Goal: Task Accomplishment & Management: Manage account settings

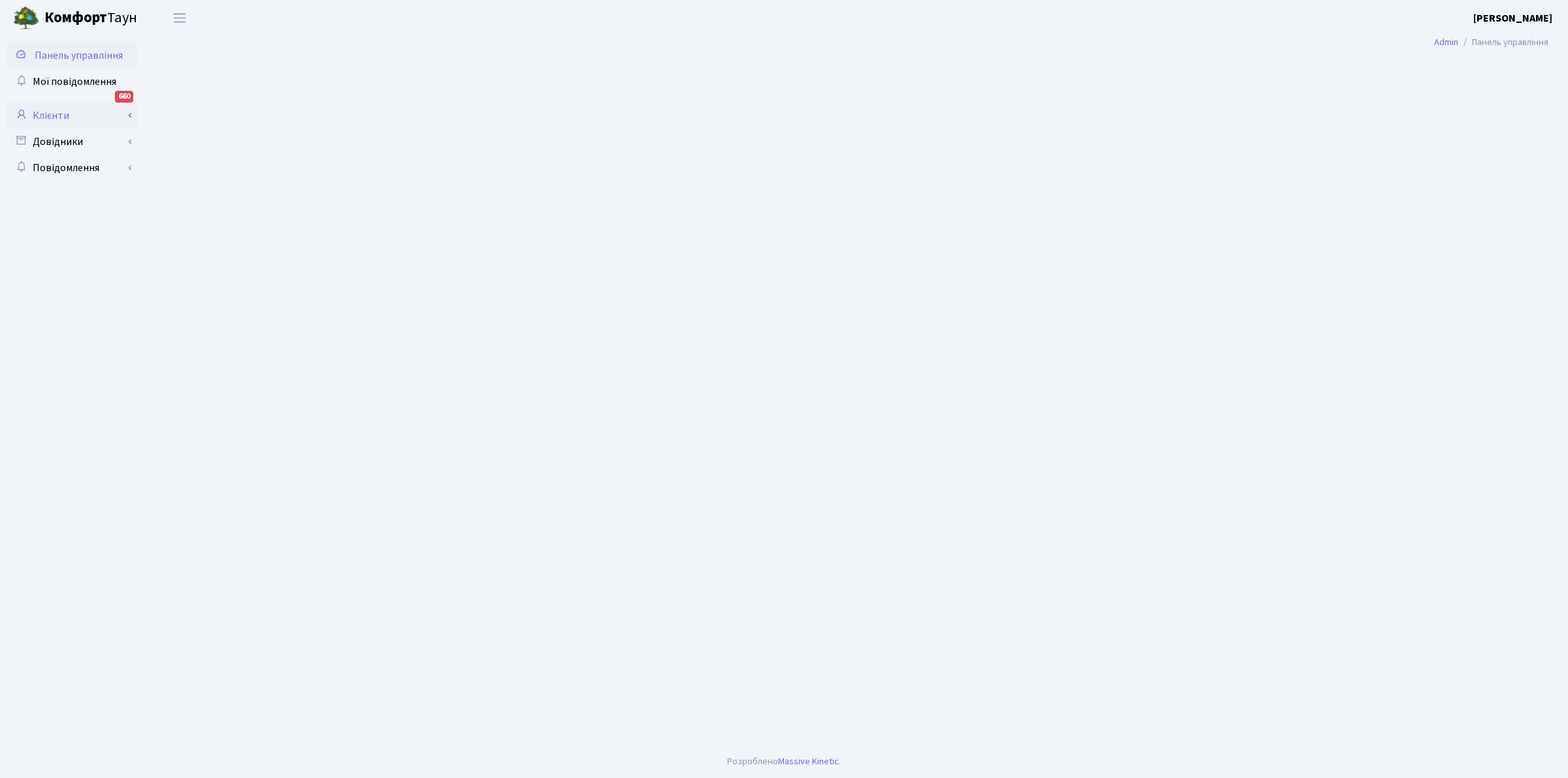
click at [53, 110] on link "Клієнти" at bounding box center [71, 116] width 131 height 26
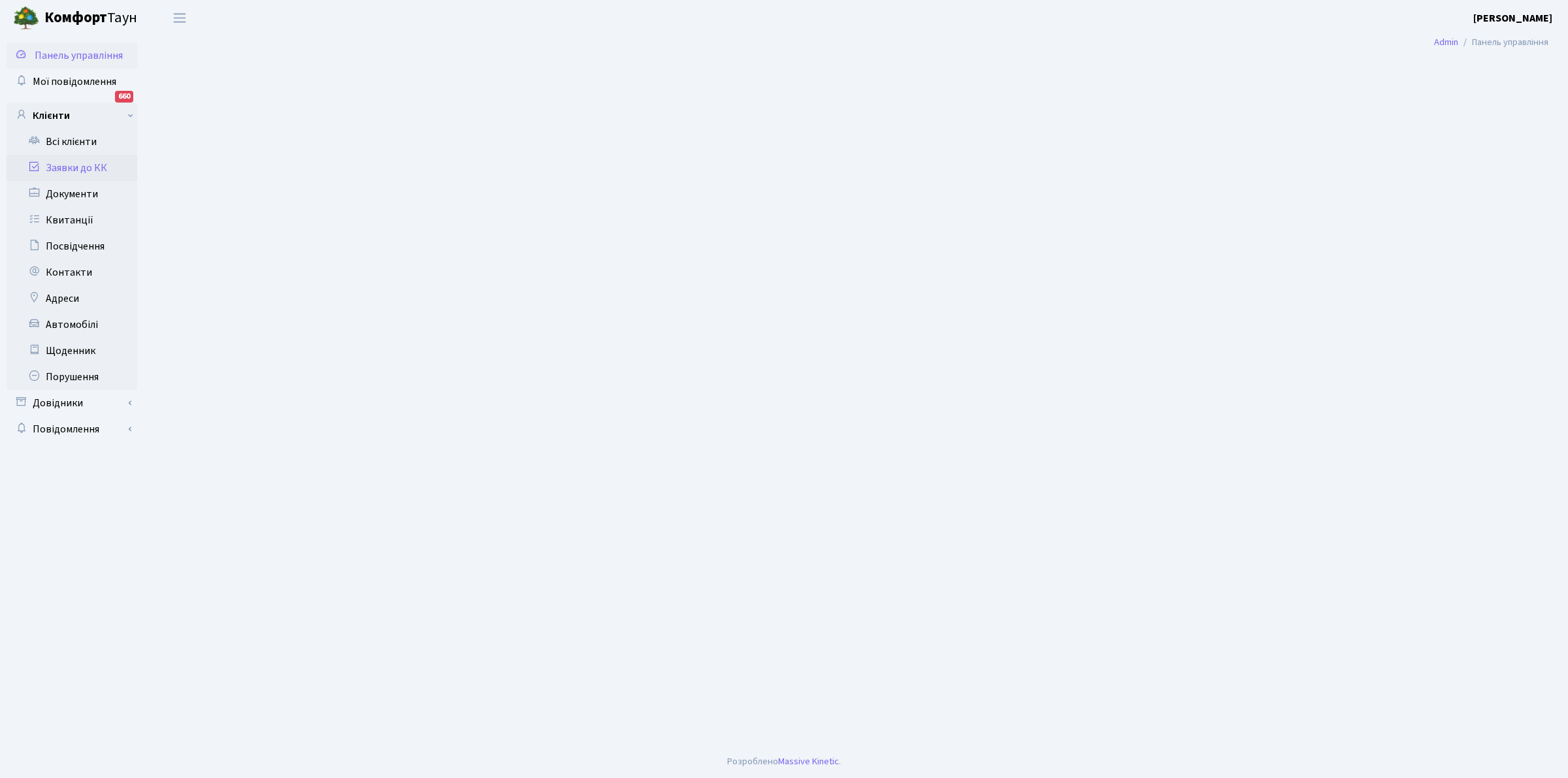
click at [62, 160] on link "Заявки до КК" at bounding box center [71, 168] width 131 height 26
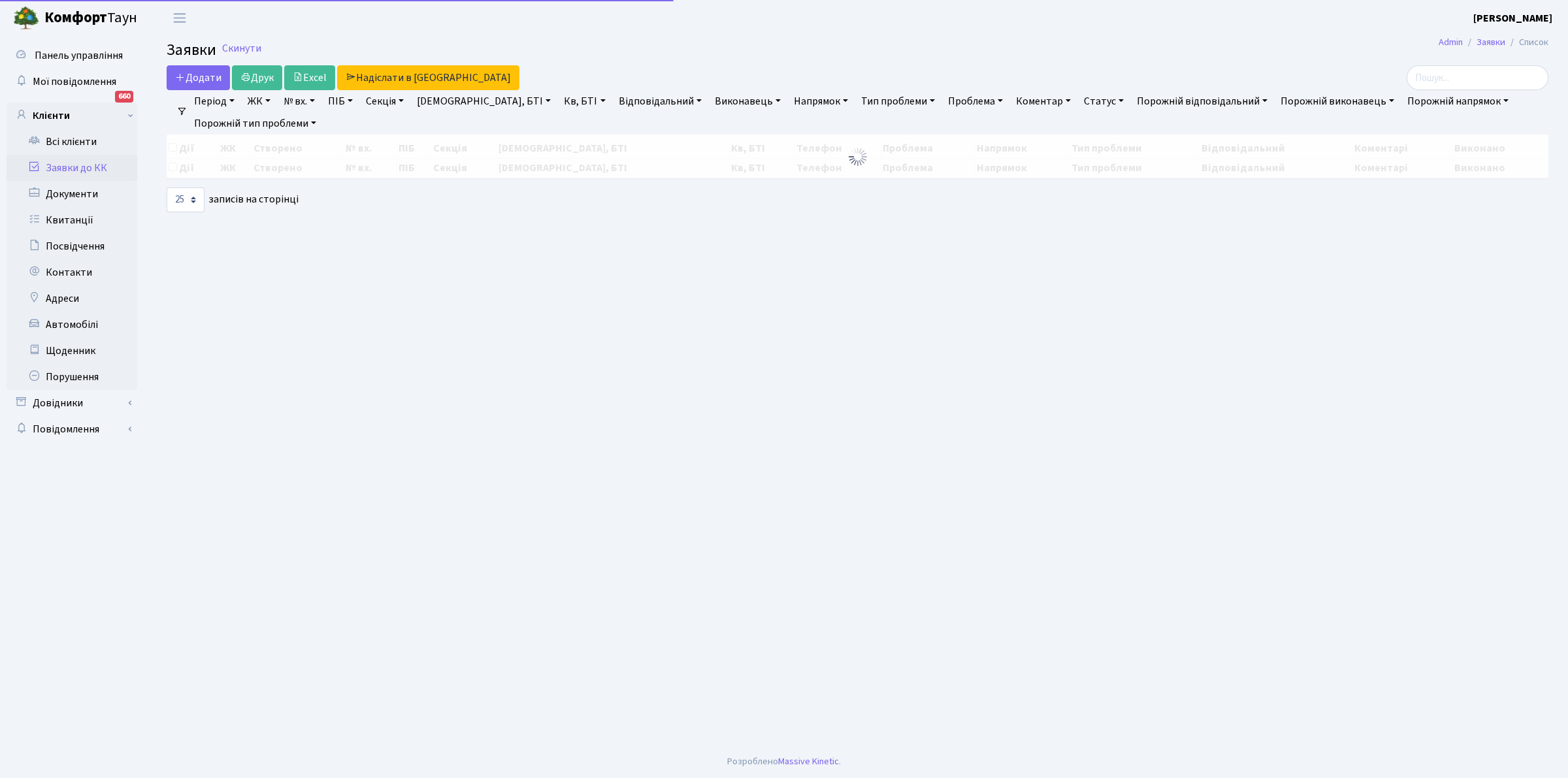
select select "25"
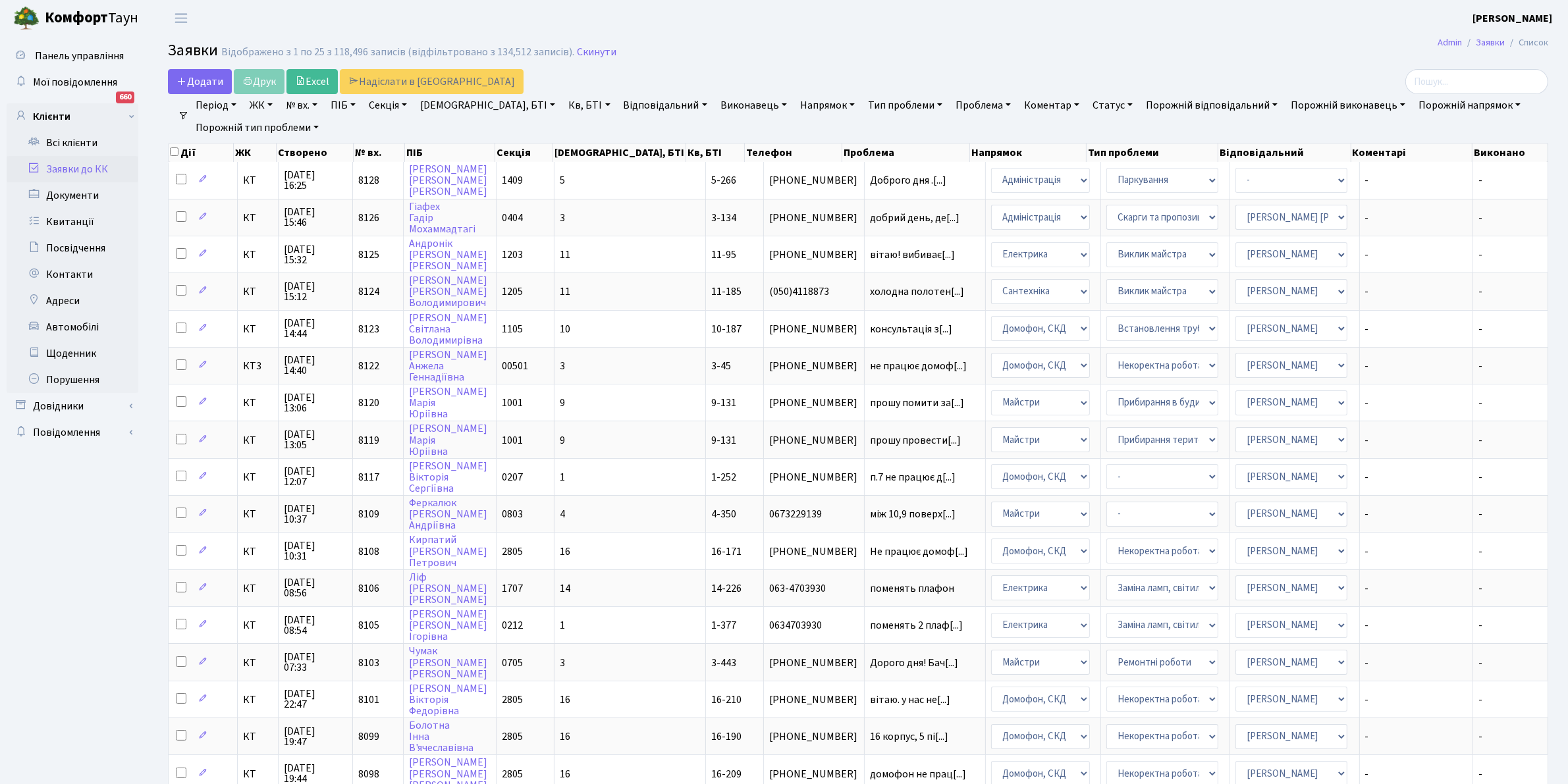
click at [621, 100] on link "Відповідальний" at bounding box center [665, 105] width 94 height 23
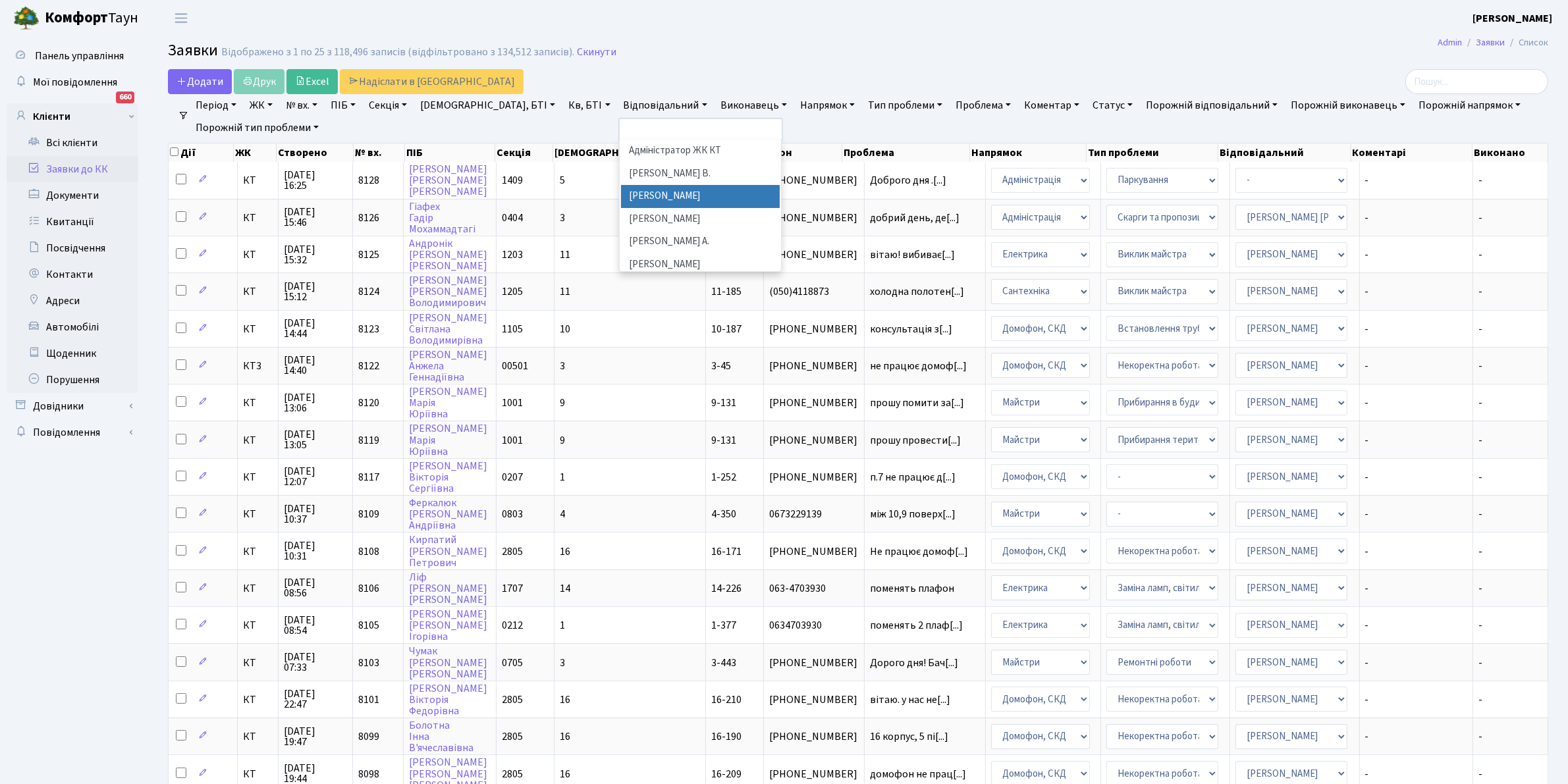
scroll to position [311, 0]
click at [642, 230] on li "[PERSON_NAME]" at bounding box center [701, 242] width 159 height 23
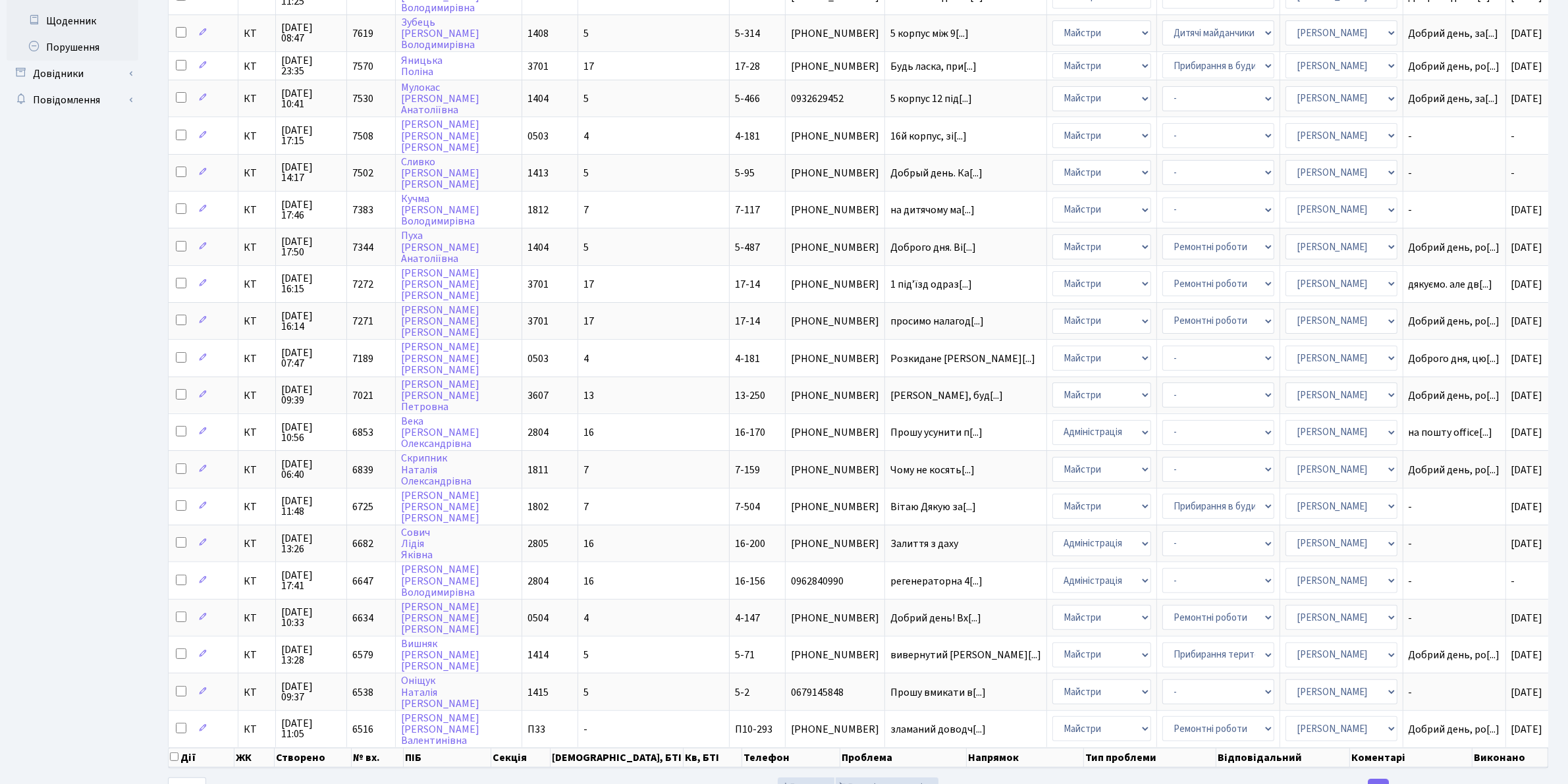
scroll to position [366, 0]
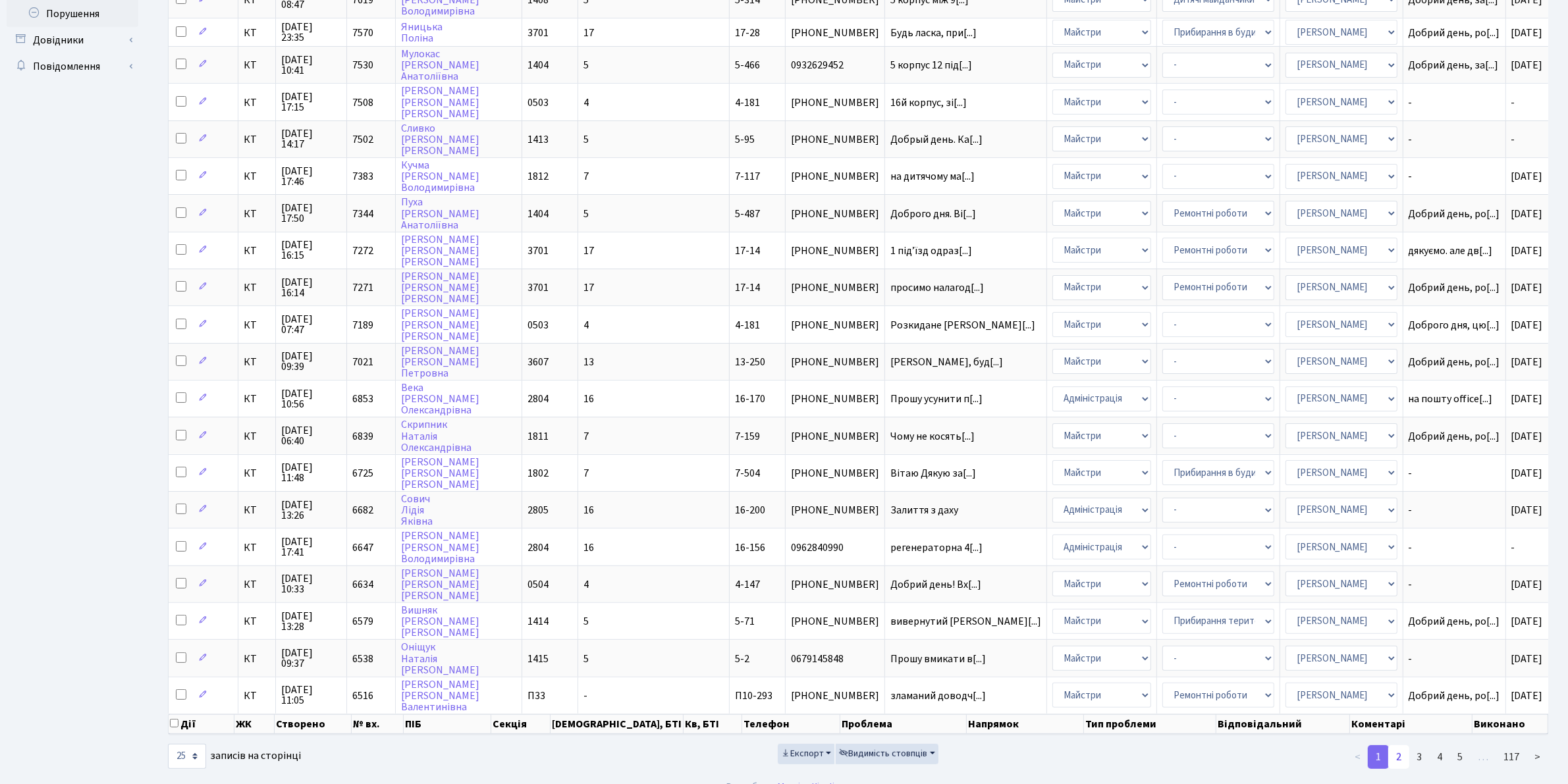
click at [1400, 745] on link "2" at bounding box center [1399, 757] width 21 height 23
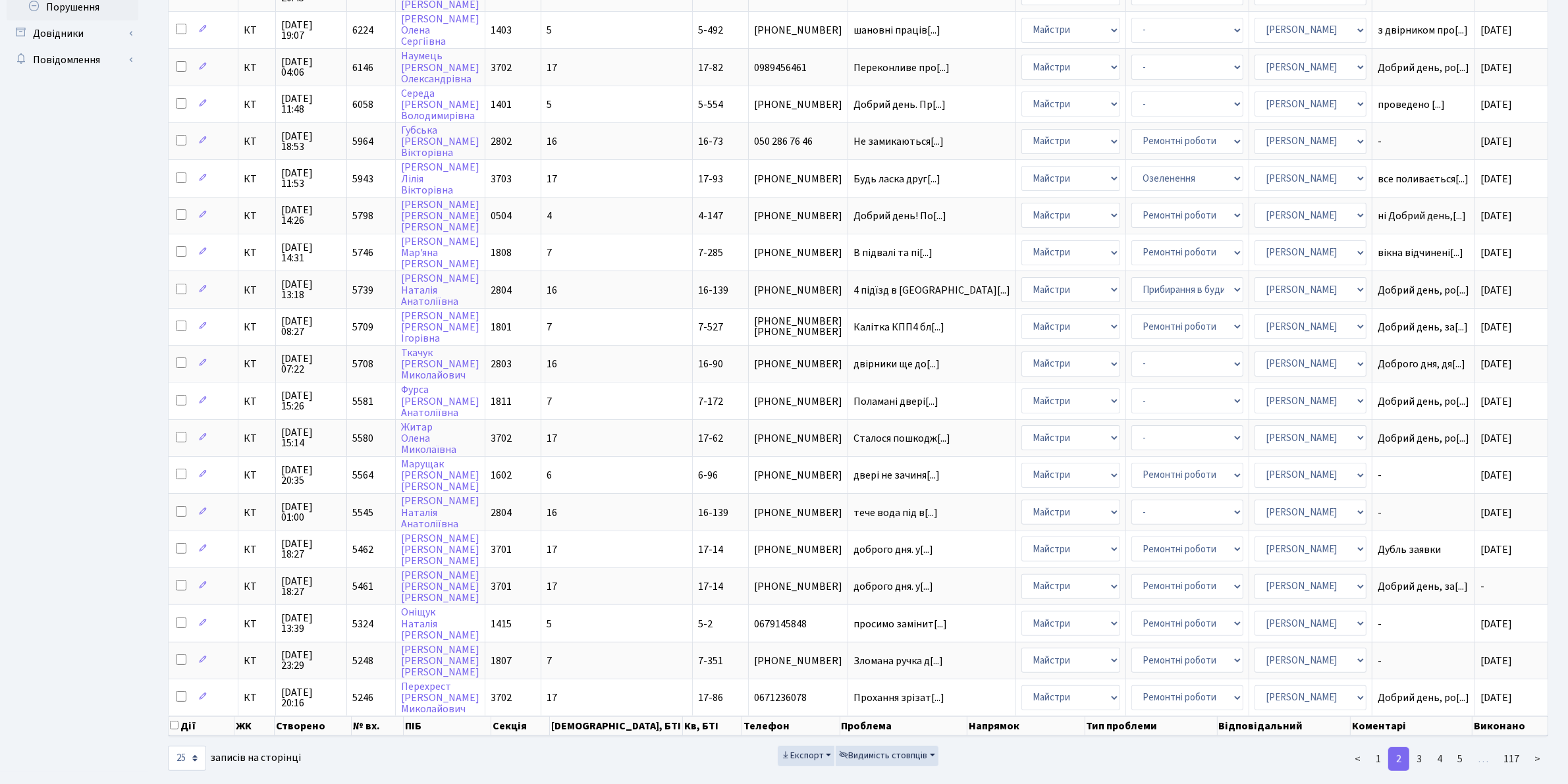
scroll to position [373, 0]
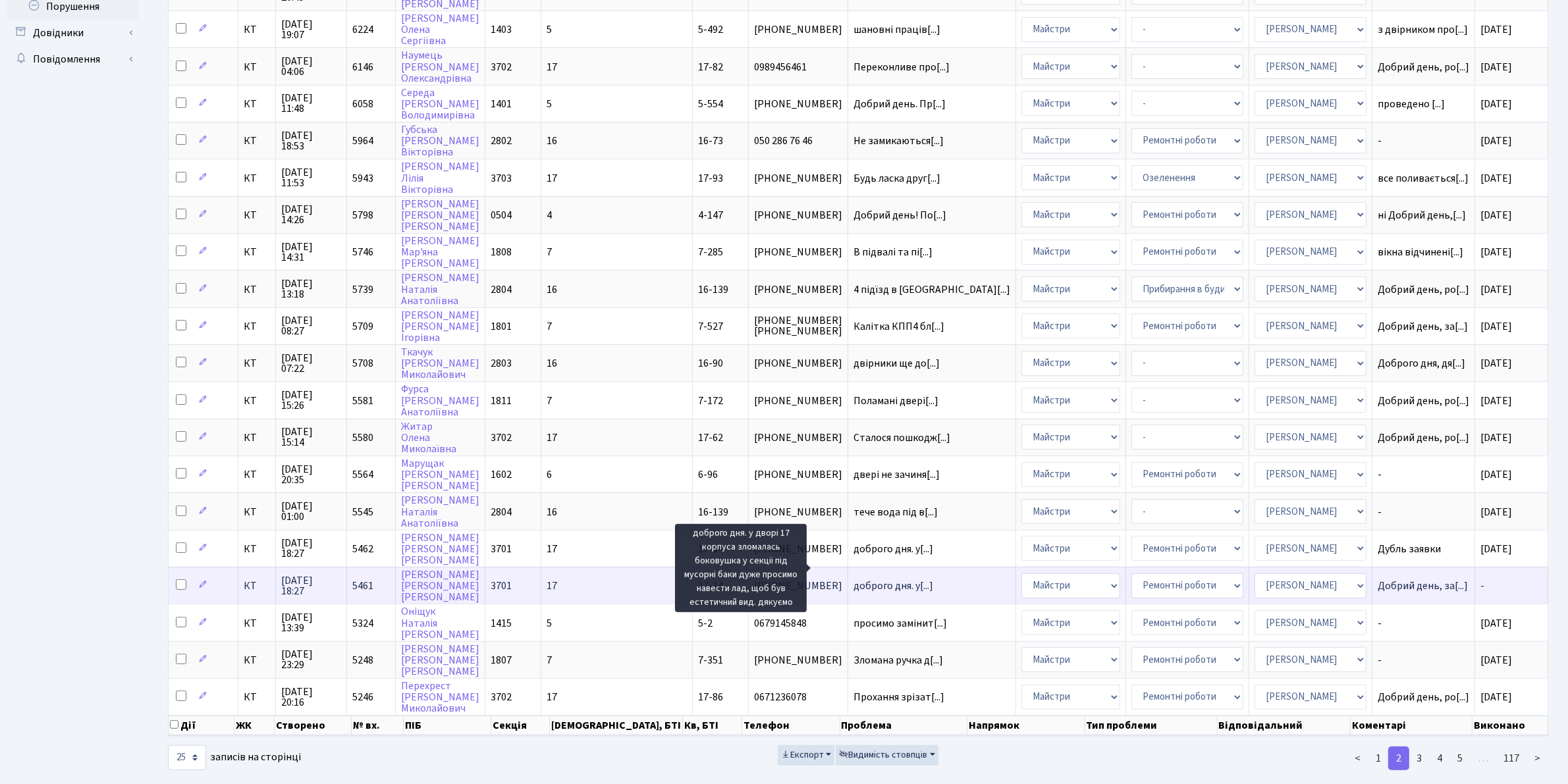
click at [854, 578] on span "доброго дня. у[...]" at bounding box center [894, 585] width 80 height 15
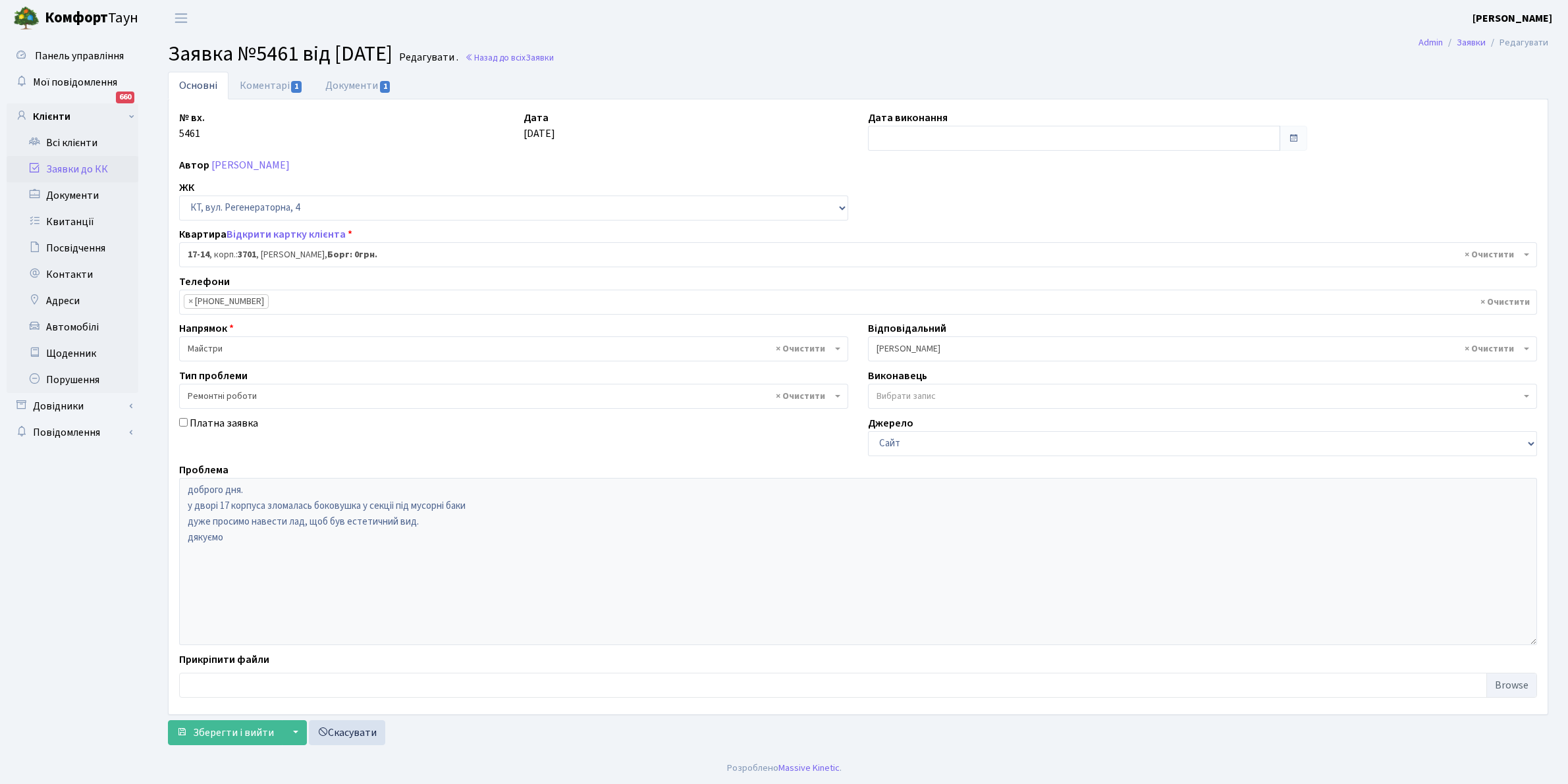
select select "8968"
select select "62"
click at [887, 139] on input "text" at bounding box center [1074, 138] width 412 height 25
click at [884, 160] on th "«" at bounding box center [881, 165] width 19 height 19
click at [881, 158] on th "«" at bounding box center [881, 165] width 19 height 19
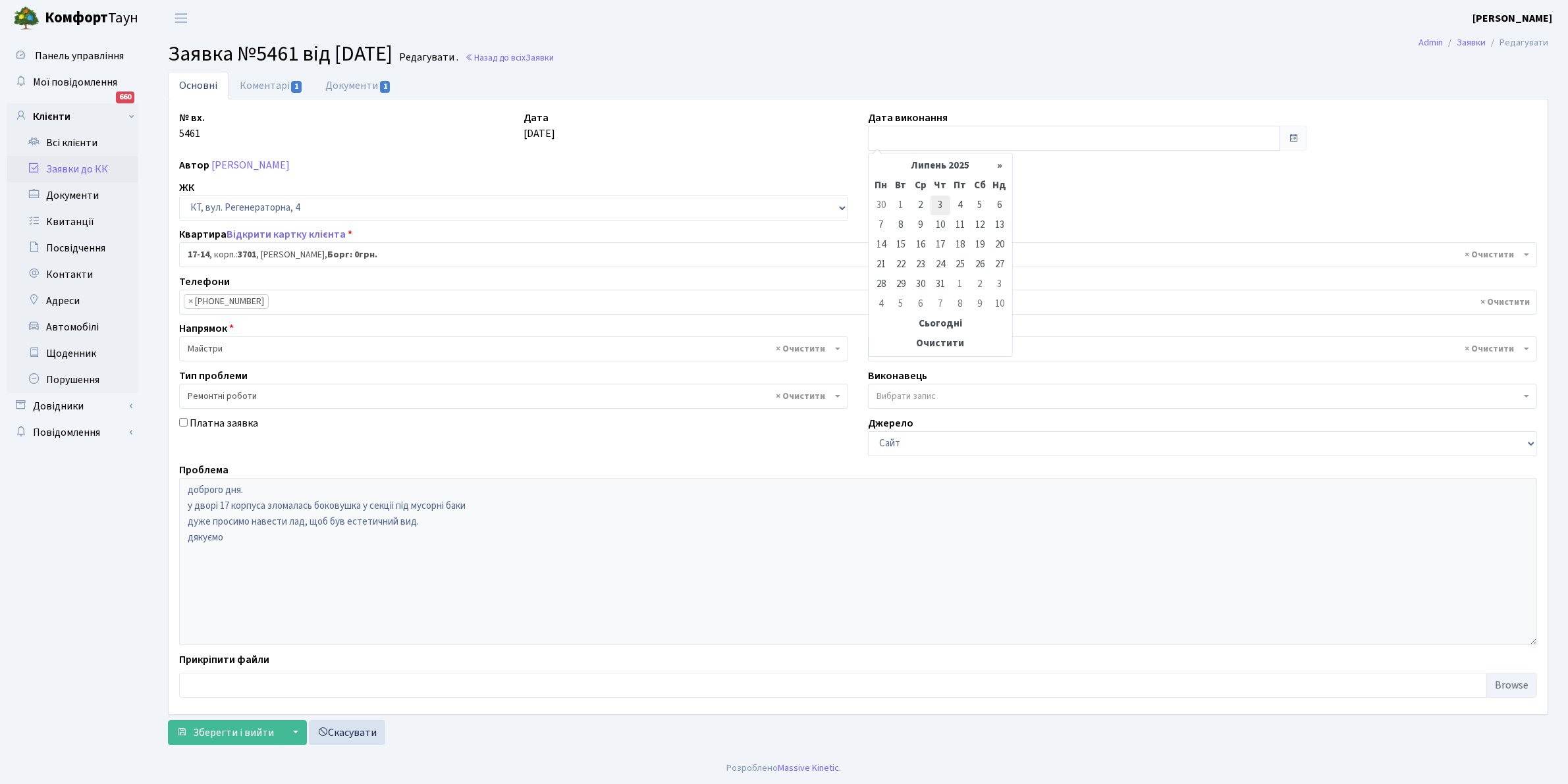
click at [943, 201] on td "3" at bounding box center [940, 205] width 19 height 19
type input "[DATE]"
click at [228, 738] on span "Зберегти і вийти" at bounding box center [233, 733] width 81 height 15
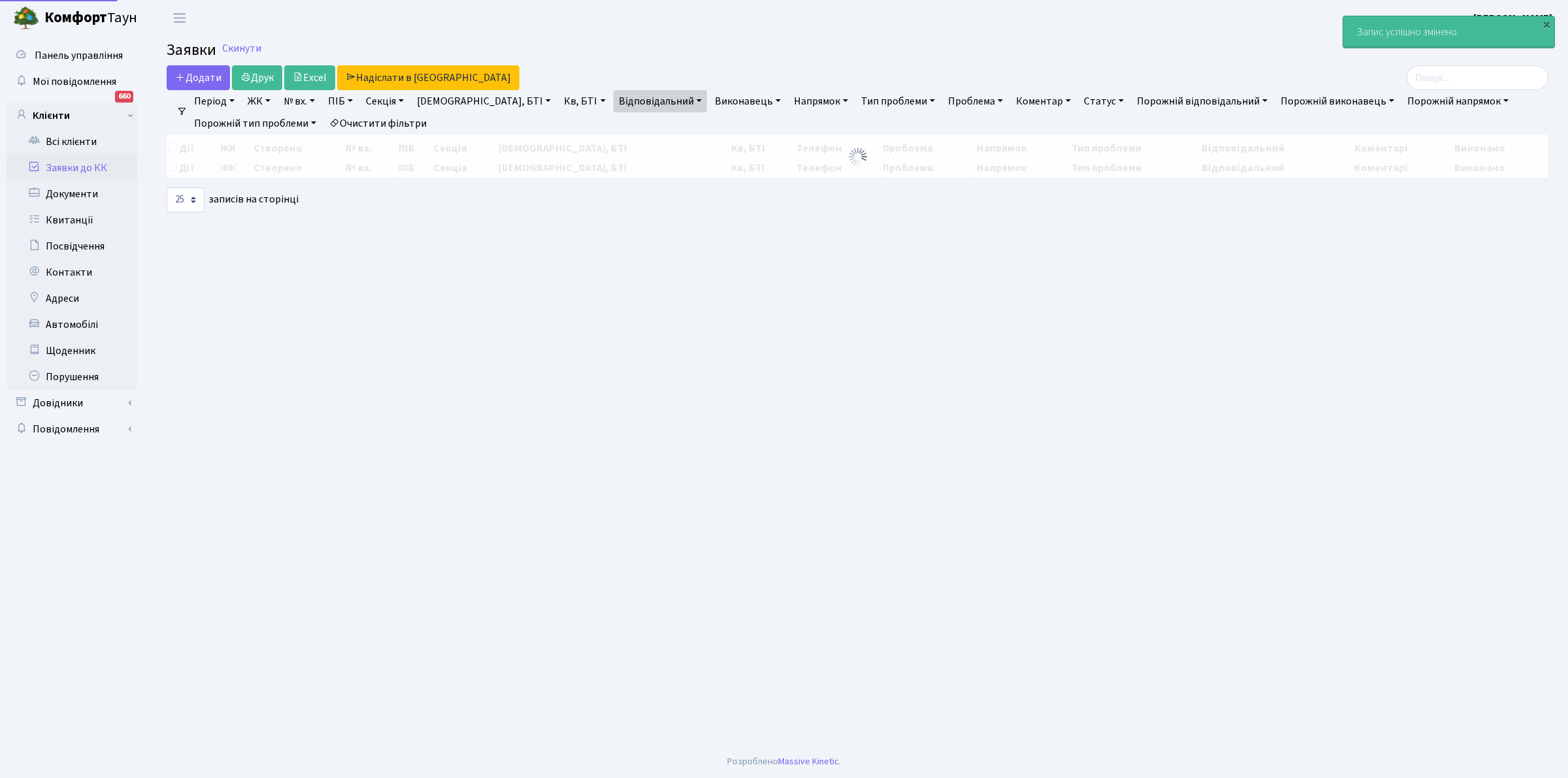
select select "25"
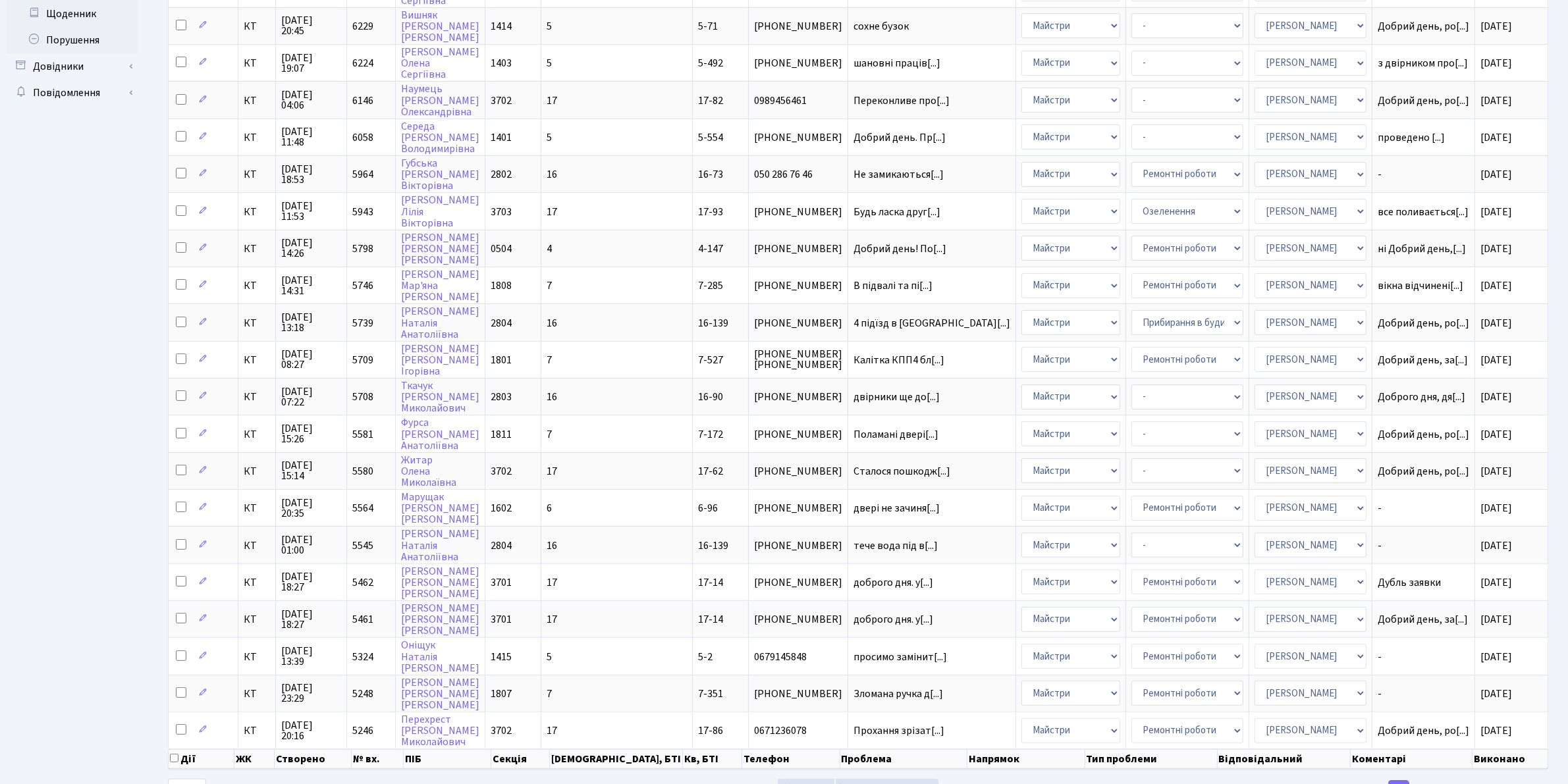
scroll to position [373, 0]
